Goal: Task Accomplishment & Management: Complete application form

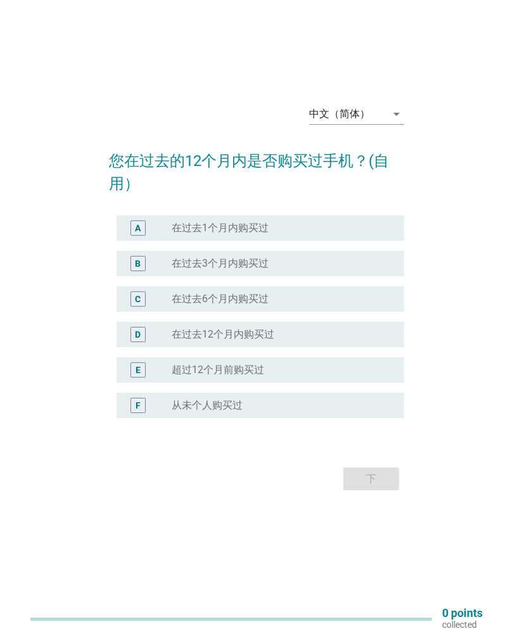
scroll to position [23, 0]
click at [390, 115] on icon "arrow_drop_down" at bounding box center [396, 115] width 15 height 15
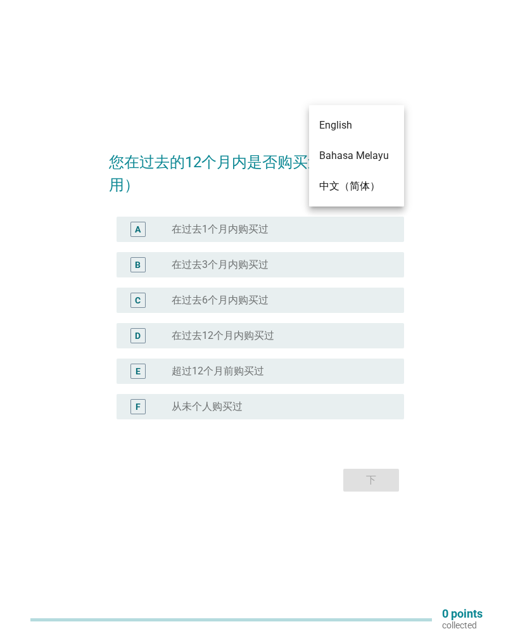
click at [367, 125] on div "English" at bounding box center [356, 125] width 75 height 15
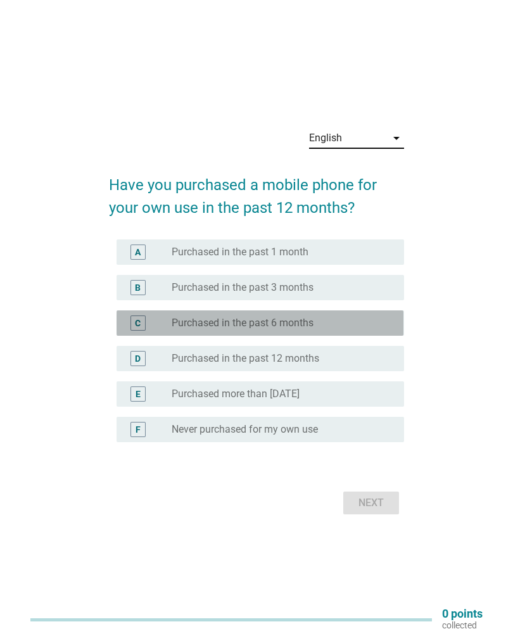
click at [343, 318] on div "radio_button_unchecked Purchased in the past 6 months" at bounding box center [278, 323] width 212 height 13
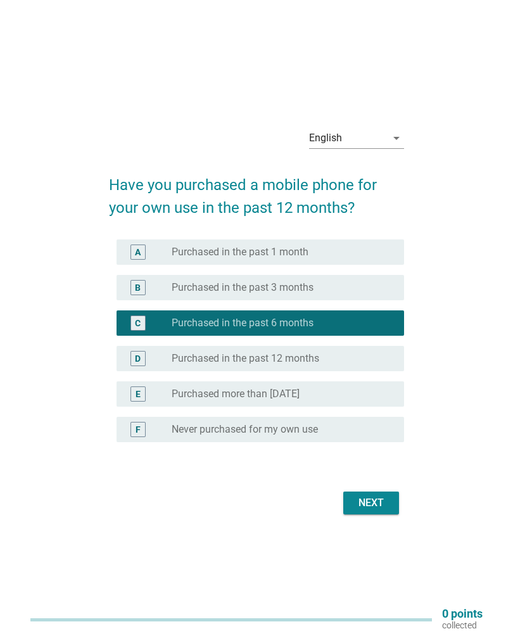
click at [371, 512] on button "Next" at bounding box center [372, 503] width 56 height 23
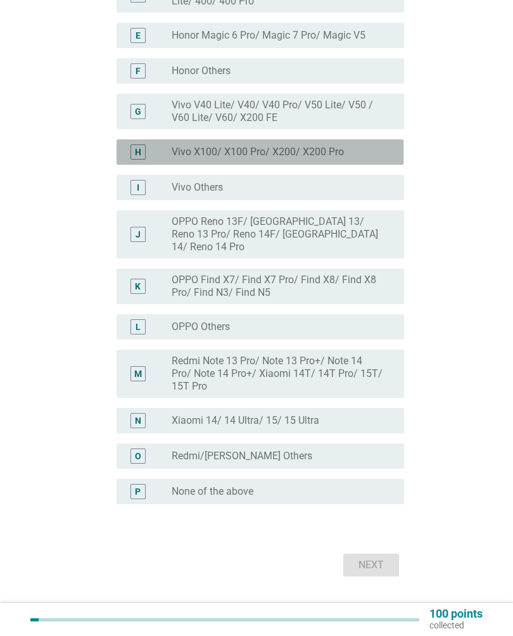
scroll to position [297, 0]
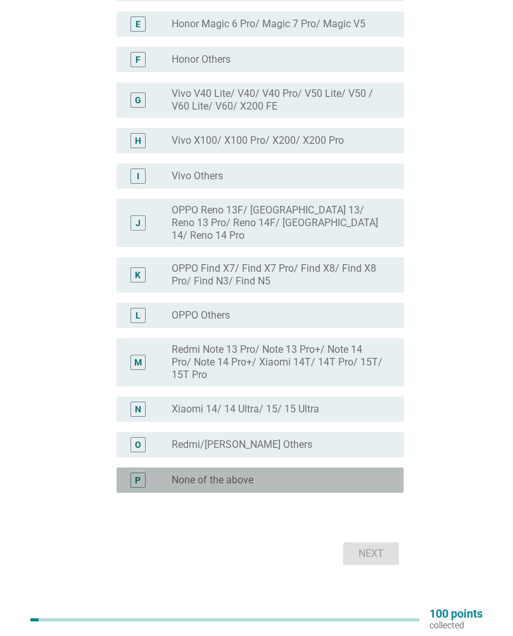
click at [305, 474] on div "radio_button_unchecked None of the above" at bounding box center [278, 480] width 212 height 13
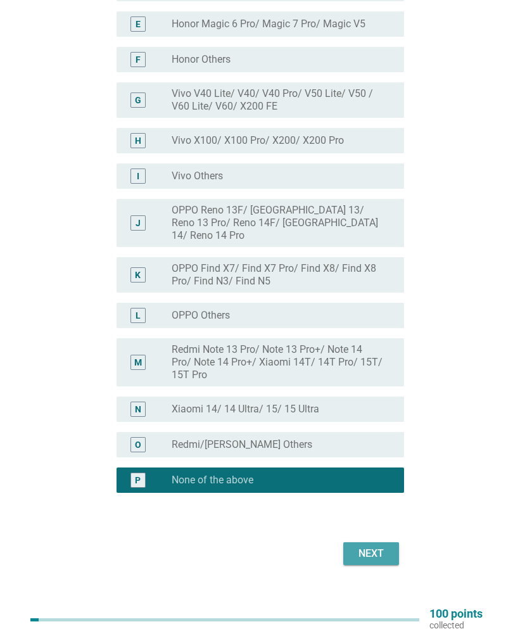
click at [377, 543] on button "Next" at bounding box center [372, 554] width 56 height 23
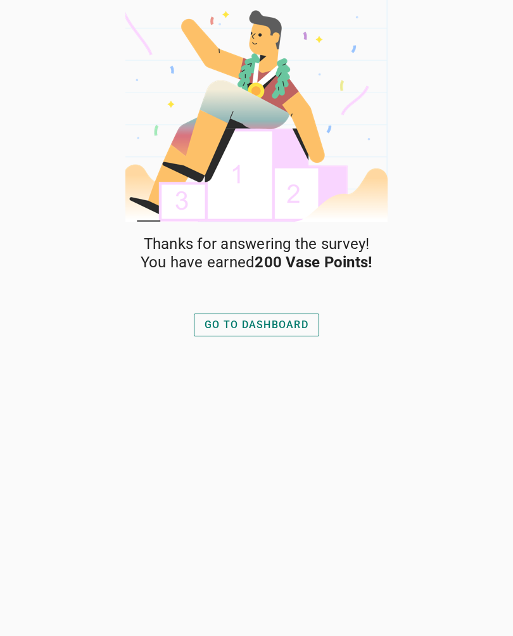
click at [288, 325] on div "GO TO DASHBOARD" at bounding box center [257, 325] width 104 height 15
click at [290, 324] on div "GO TO DASHBOARD" at bounding box center [257, 325] width 104 height 15
